Goal: Task Accomplishment & Management: Manage account settings

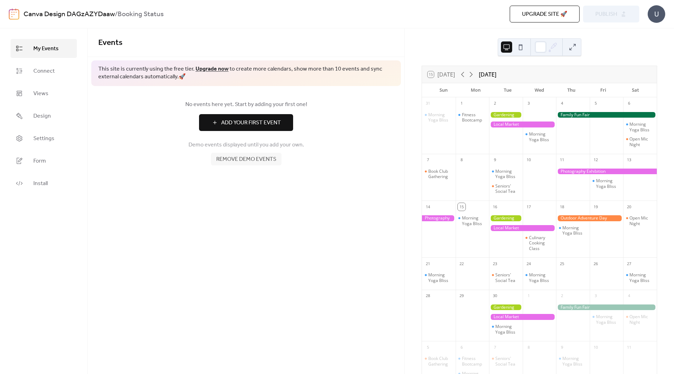
click at [287, 121] on button "Add Your First Event" at bounding box center [246, 122] width 94 height 17
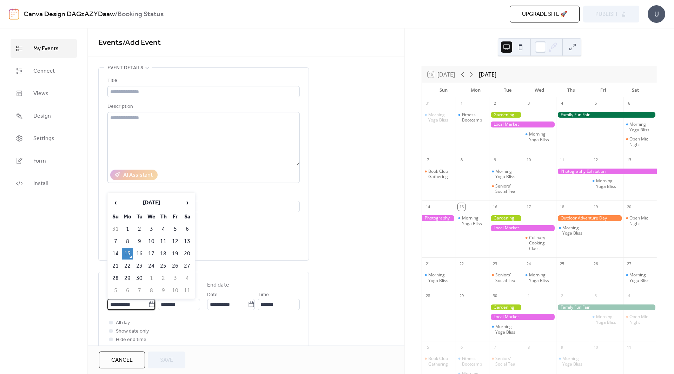
click at [129, 305] on input "**********" at bounding box center [127, 304] width 41 height 11
click at [185, 252] on td "20" at bounding box center [187, 254] width 11 height 12
type input "**********"
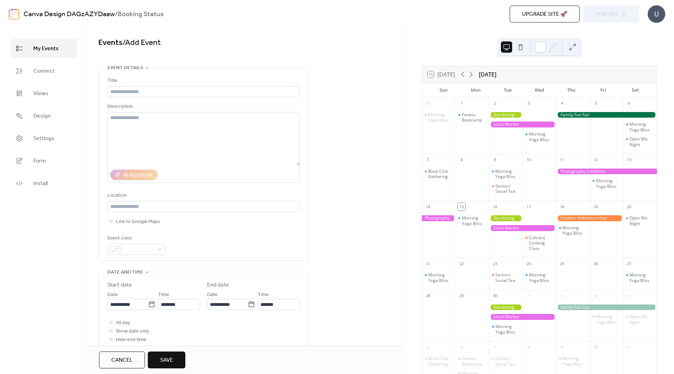
click at [186, 299] on div "Time ********" at bounding box center [179, 300] width 42 height 20
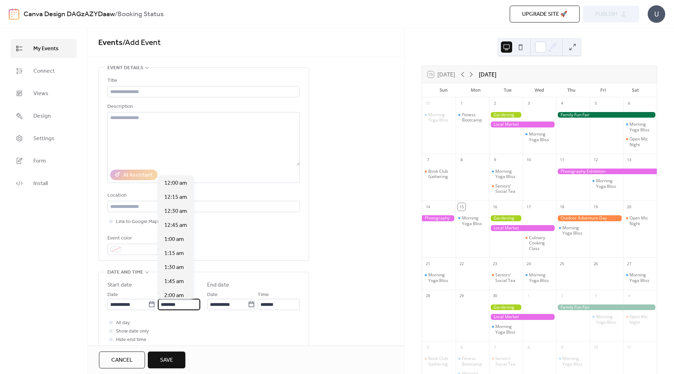
click at [187, 302] on input "********" at bounding box center [179, 304] width 42 height 11
click at [176, 206] on div "11:15 am" at bounding box center [176, 211] width 34 height 14
type input "********"
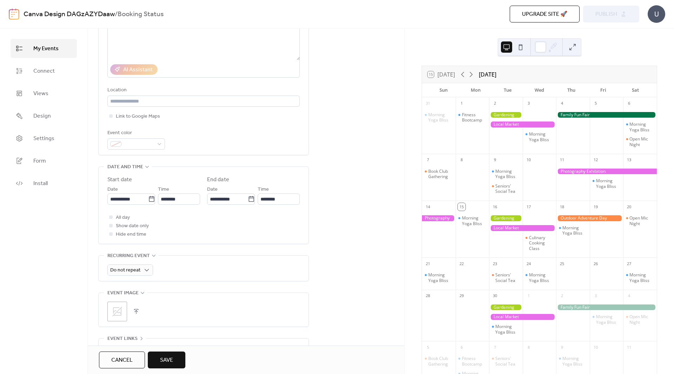
scroll to position [0, 0]
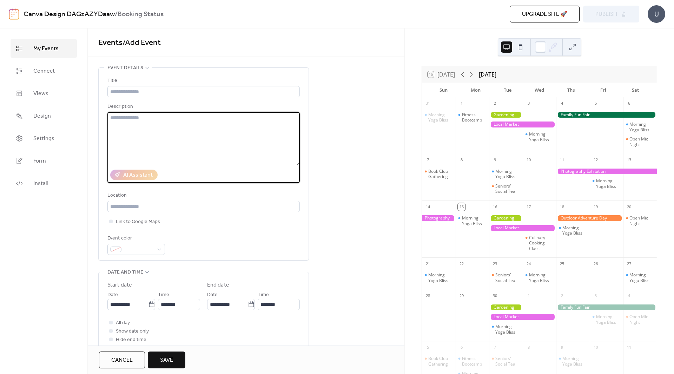
click at [159, 146] on textarea at bounding box center [203, 138] width 192 height 53
type textarea "**"
click at [138, 87] on input "text" at bounding box center [203, 91] width 192 height 11
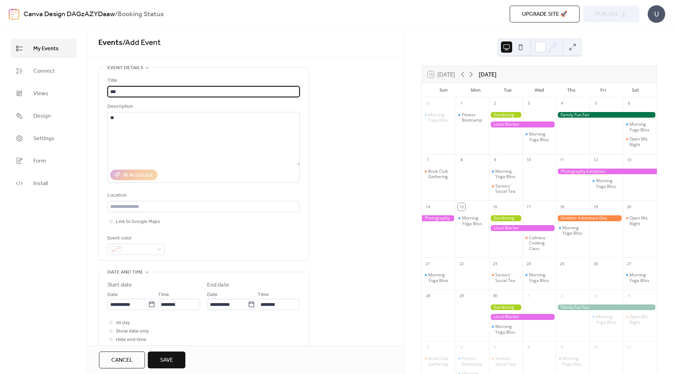
type input "***"
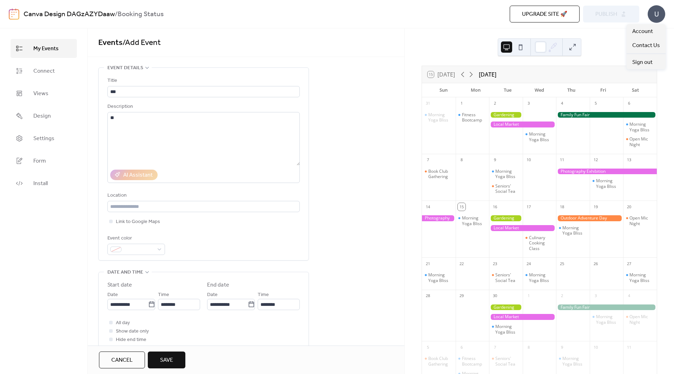
click at [655, 14] on div "U" at bounding box center [657, 14] width 18 height 18
click at [59, 66] on link "Connect" at bounding box center [44, 70] width 66 height 19
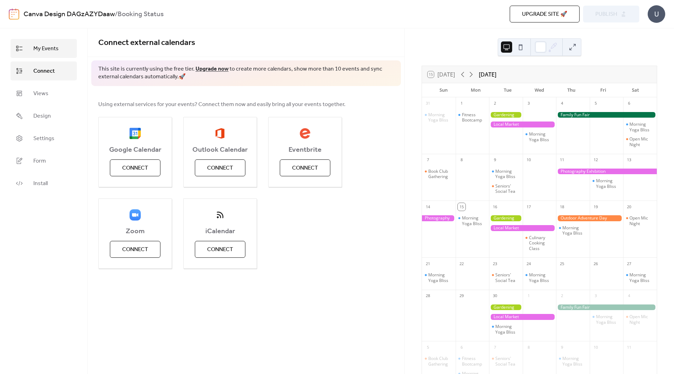
click at [50, 52] on span "My Events" at bounding box center [45, 49] width 25 height 8
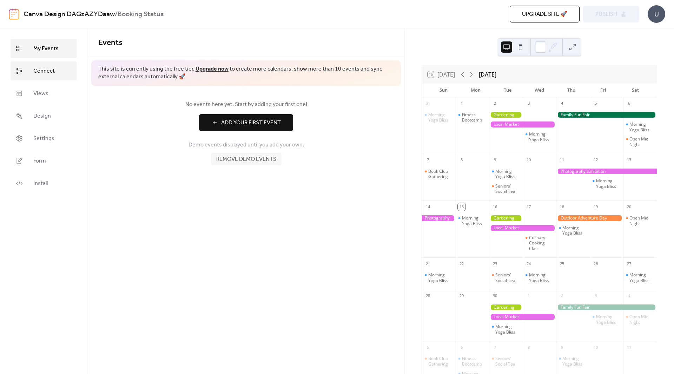
click at [62, 65] on link "Connect" at bounding box center [44, 70] width 66 height 19
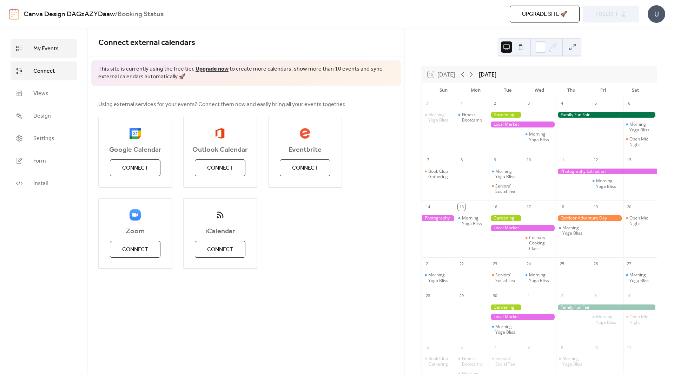
click at [40, 47] on span "My Events" at bounding box center [45, 49] width 25 height 8
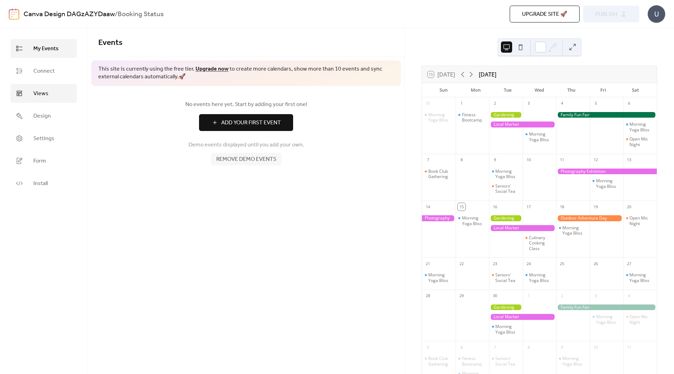
click at [61, 89] on link "Views" at bounding box center [44, 93] width 66 height 19
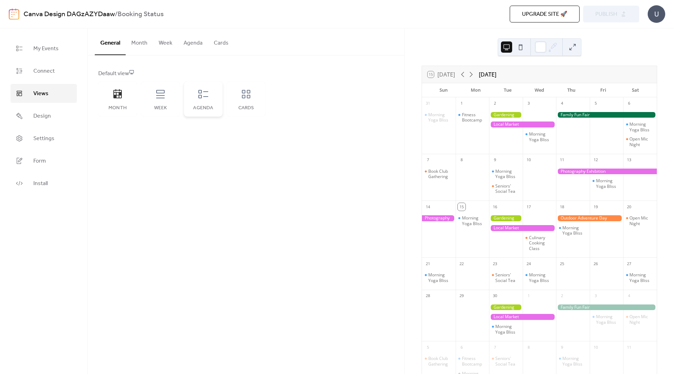
click at [200, 94] on icon at bounding box center [203, 94] width 11 height 11
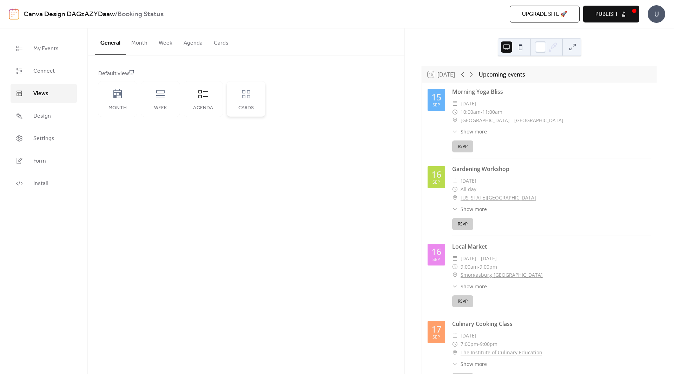
click at [255, 112] on div "Cards" at bounding box center [246, 98] width 39 height 35
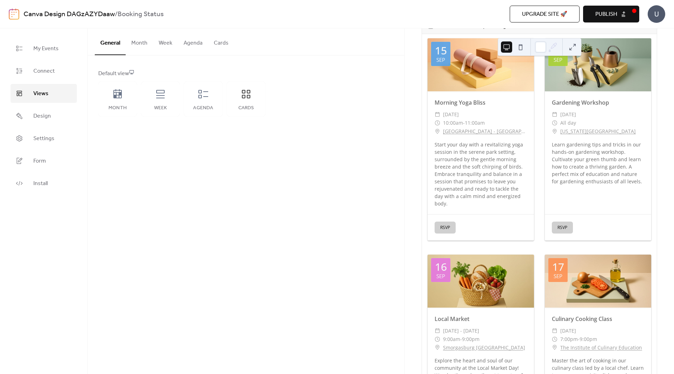
scroll to position [35, 0]
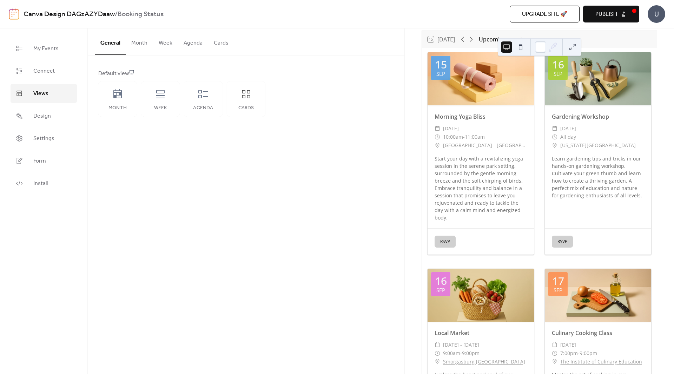
click at [488, 135] on div "​ 10:00am - 11:00am" at bounding box center [481, 137] width 92 height 8
click at [460, 103] on div at bounding box center [481, 78] width 106 height 53
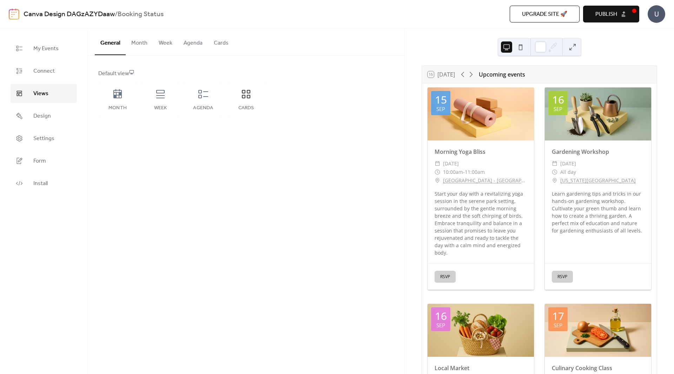
click at [522, 47] on button at bounding box center [520, 46] width 11 height 11
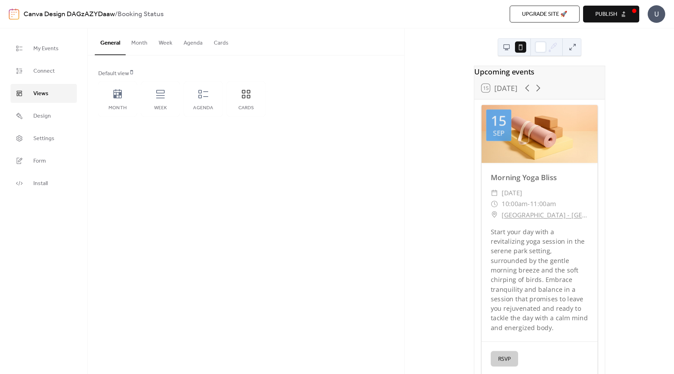
click at [509, 49] on button at bounding box center [506, 46] width 11 height 11
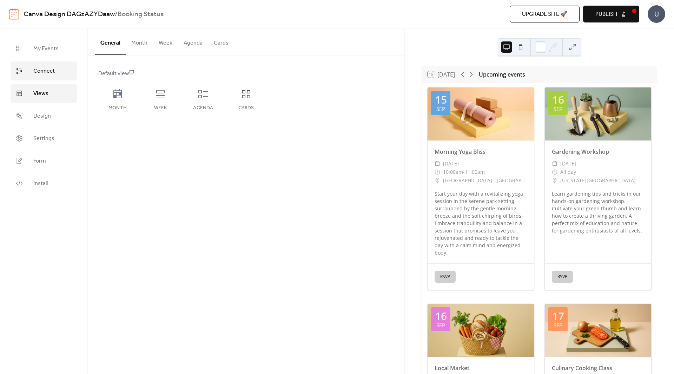
click at [56, 77] on link "Connect" at bounding box center [44, 70] width 66 height 19
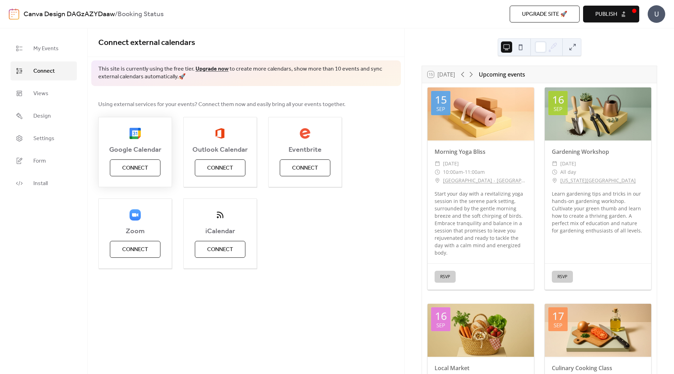
click at [141, 172] on span "Connect" at bounding box center [135, 168] width 26 height 8
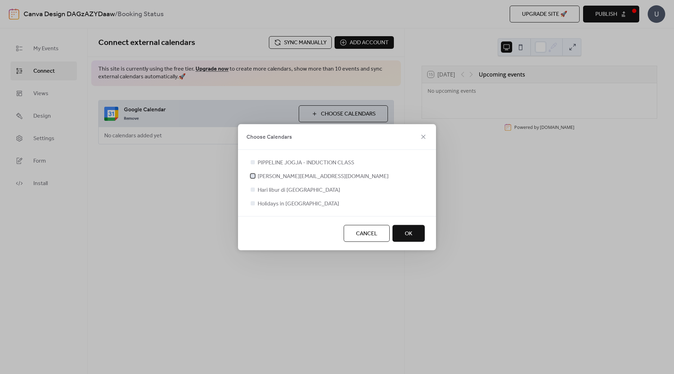
click at [274, 175] on span "[PERSON_NAME][EMAIL_ADDRESS][DOMAIN_NAME]" at bounding box center [323, 176] width 131 height 8
click at [406, 234] on span "OK" at bounding box center [409, 233] width 8 height 8
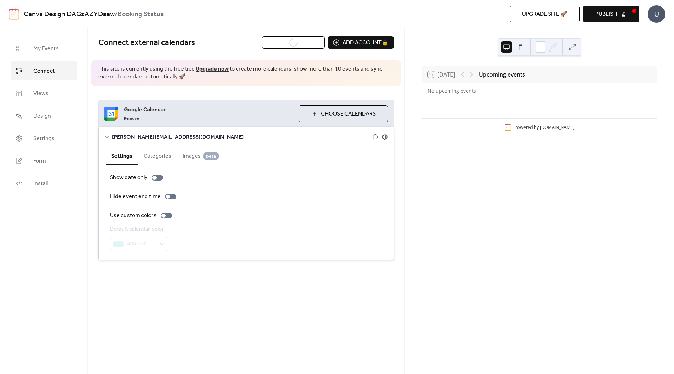
click at [153, 158] on button "Categories" at bounding box center [157, 155] width 39 height 17
click at [197, 157] on span "Images beta" at bounding box center [201, 156] width 36 height 8
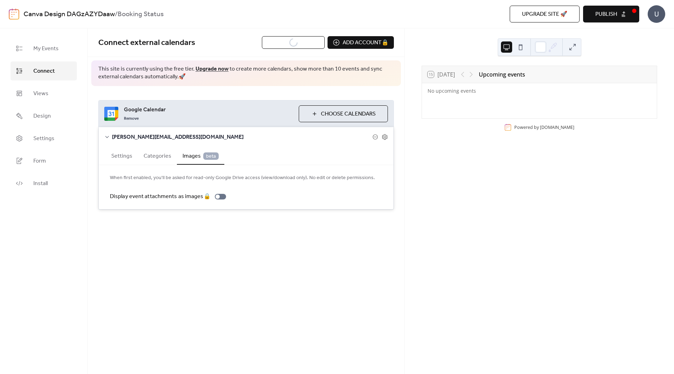
click at [113, 158] on button "Settings" at bounding box center [122, 155] width 32 height 17
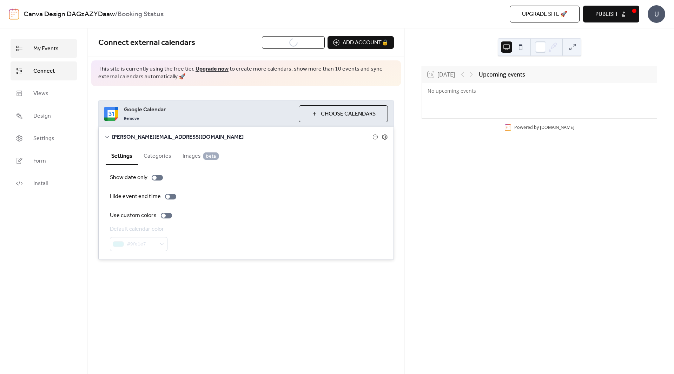
click at [34, 53] on span "My Events" at bounding box center [45, 49] width 25 height 8
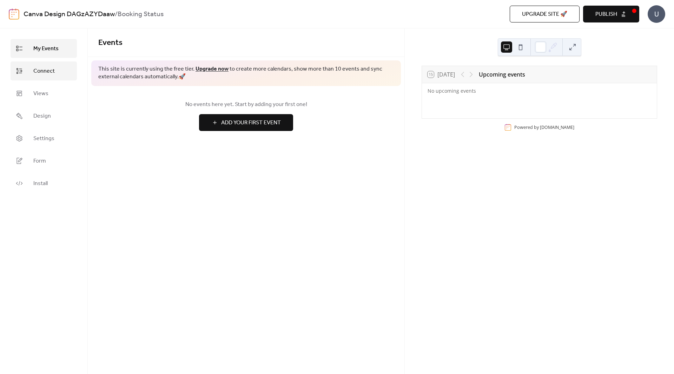
click at [34, 77] on link "Connect" at bounding box center [44, 70] width 66 height 19
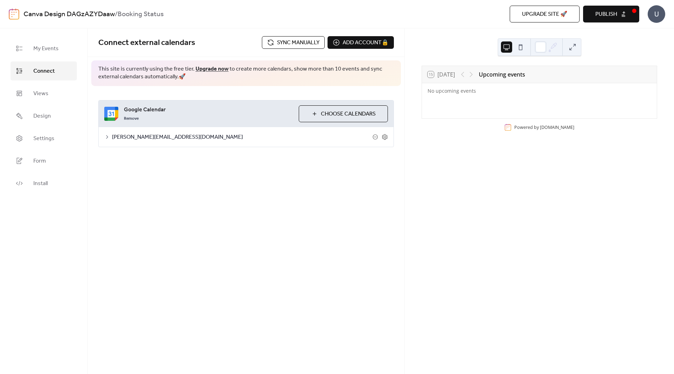
click at [290, 45] on span "Sync manually" at bounding box center [298, 43] width 42 height 8
click at [251, 46] on span "Connect external calendars" at bounding box center [180, 43] width 164 height 14
click at [34, 49] on span "My Events" at bounding box center [45, 49] width 25 height 8
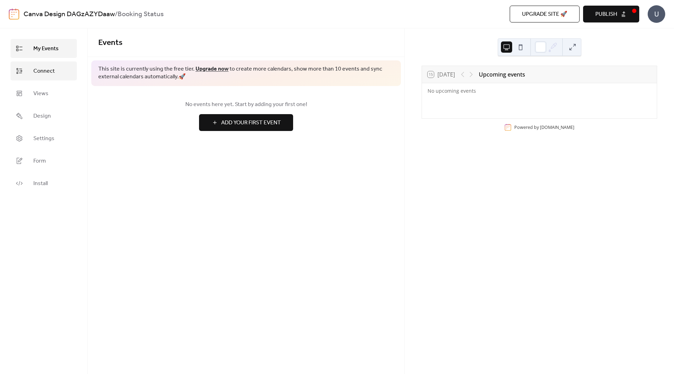
click at [37, 71] on span "Connect" at bounding box center [43, 71] width 21 height 8
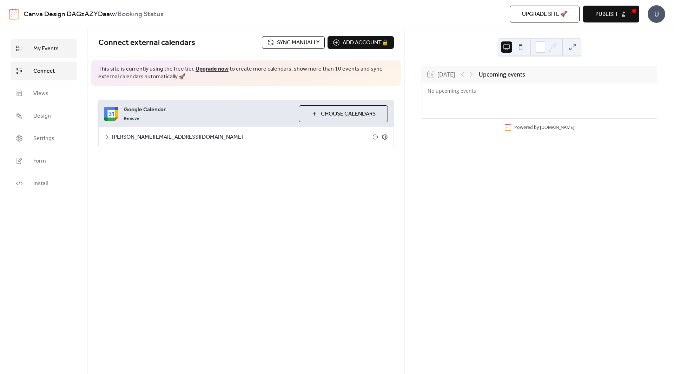
click at [26, 51] on link "My Events" at bounding box center [44, 48] width 66 height 19
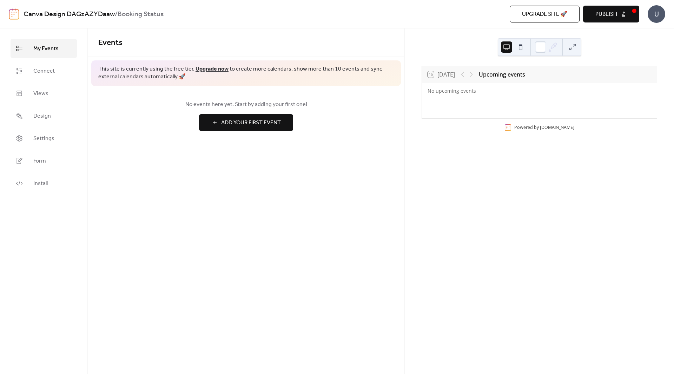
click at [265, 121] on span "Add Your First Event" at bounding box center [251, 123] width 60 height 8
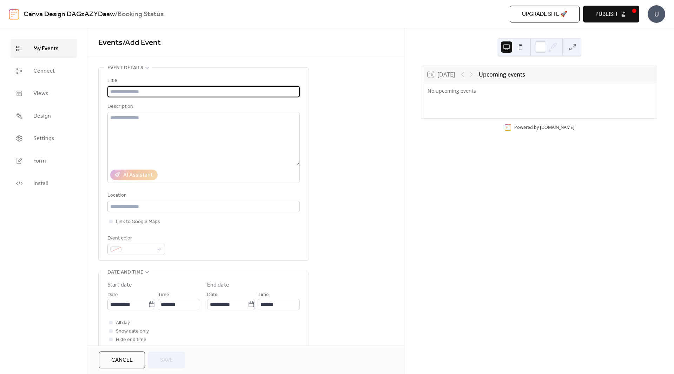
click at [444, 73] on div "15 [DATE]" at bounding box center [441, 74] width 27 height 6
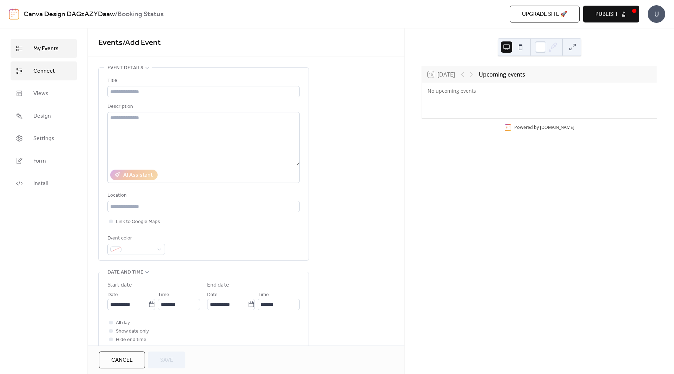
click at [46, 73] on span "Connect" at bounding box center [43, 71] width 21 height 8
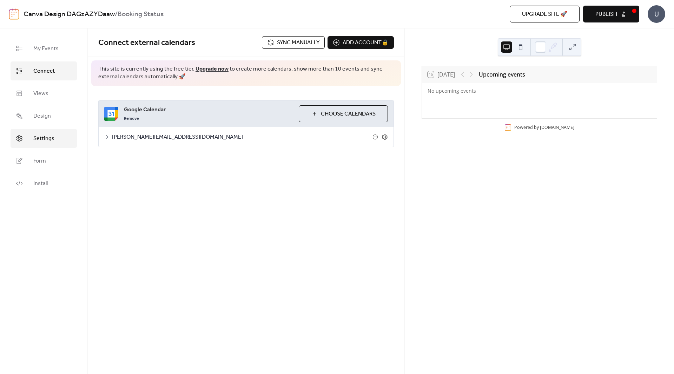
click at [55, 138] on link "Settings" at bounding box center [44, 138] width 66 height 19
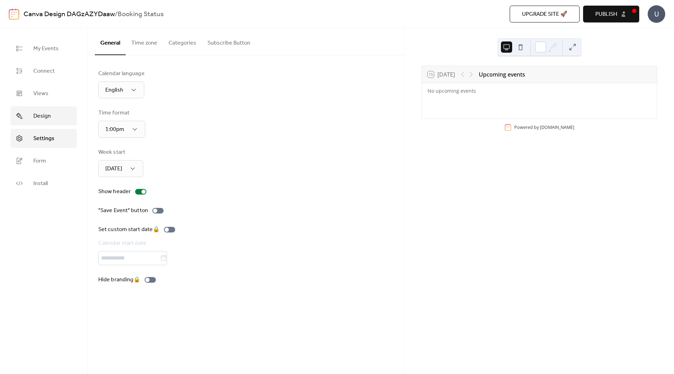
click at [46, 112] on span "Design" at bounding box center [42, 116] width 18 height 8
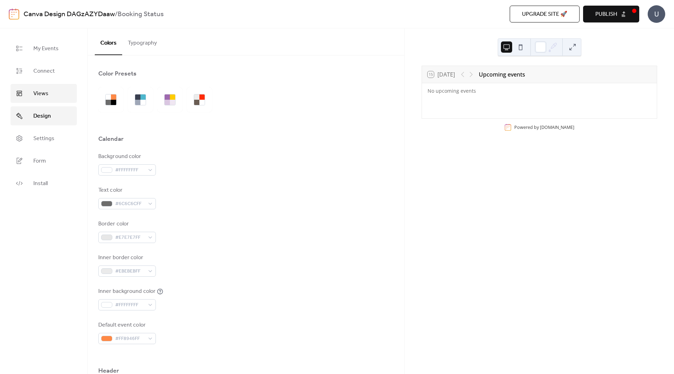
click at [46, 93] on span "Views" at bounding box center [40, 94] width 15 height 8
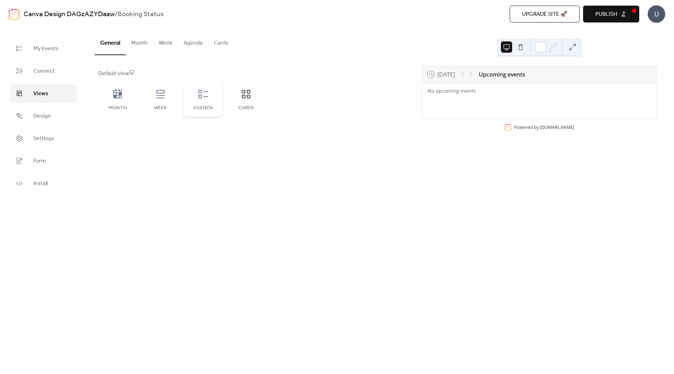
click at [210, 108] on div "Agenda" at bounding box center [203, 108] width 25 height 6
click at [169, 109] on div "Week" at bounding box center [160, 108] width 25 height 6
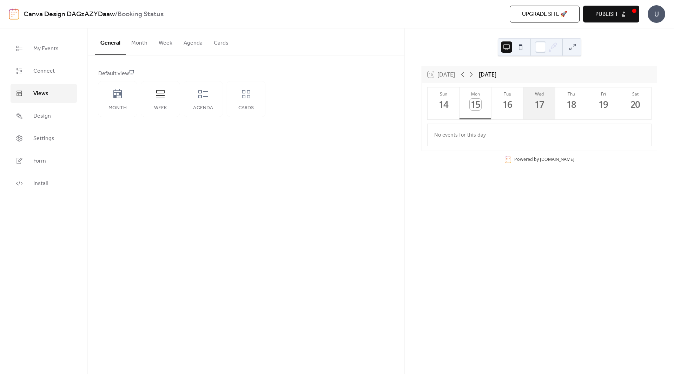
click at [538, 99] on div "17" at bounding box center [540, 105] width 12 height 12
click at [515, 109] on button "Tue 16" at bounding box center [508, 103] width 32 height 32
click at [539, 108] on div "17" at bounding box center [540, 105] width 12 height 12
click at [575, 106] on div "18" at bounding box center [572, 105] width 12 height 12
click at [603, 108] on div "19" at bounding box center [604, 105] width 12 height 12
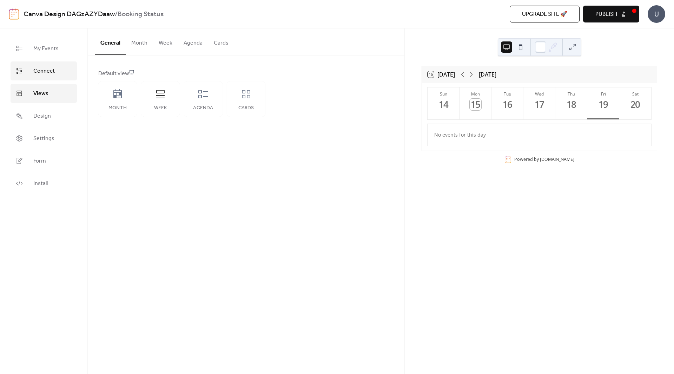
click at [34, 74] on span "Connect" at bounding box center [43, 71] width 21 height 8
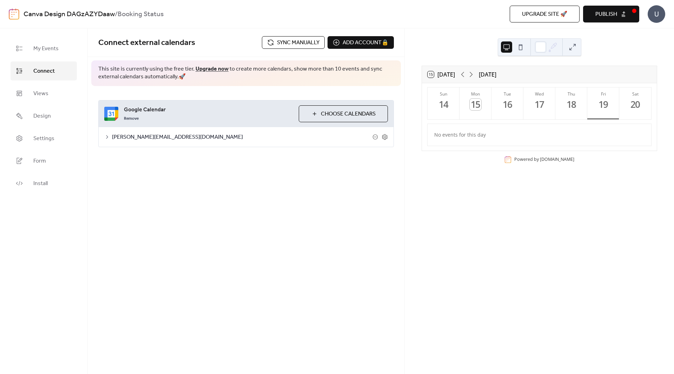
click at [36, 61] on ul "My Events Connect Views Design Settings Form Install" at bounding box center [44, 116] width 66 height 154
click at [37, 54] on link "My Events" at bounding box center [44, 48] width 66 height 19
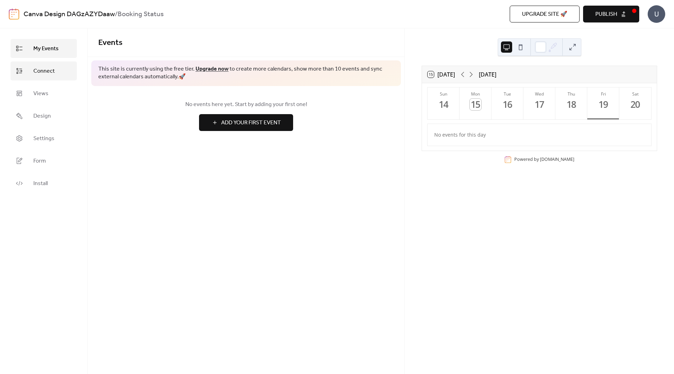
click at [56, 71] on link "Connect" at bounding box center [44, 70] width 66 height 19
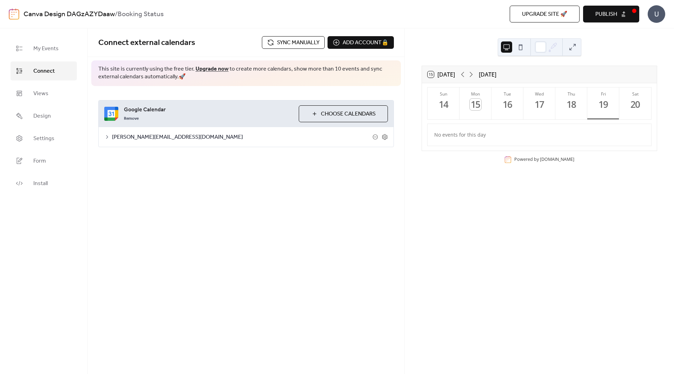
click at [154, 120] on div "Remove" at bounding box center [208, 118] width 169 height 8
click at [307, 112] on button "Choose Calendars" at bounding box center [343, 113] width 89 height 17
